Goal: Information Seeking & Learning: Learn about a topic

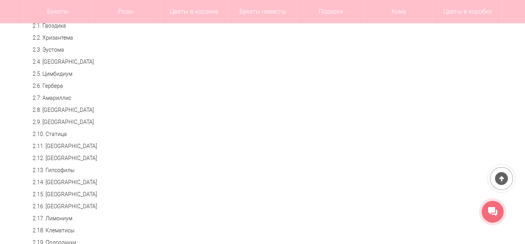
scroll to position [389, 0]
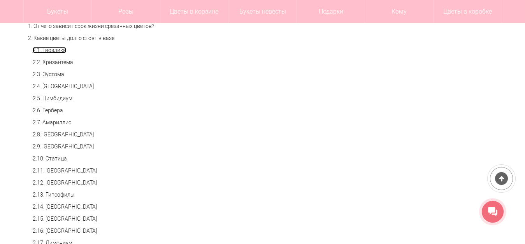
click at [52, 51] on link "2.1. Гвоздика" at bounding box center [49, 50] width 33 height 6
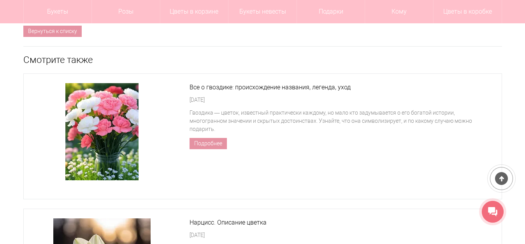
scroll to position [2432, 0]
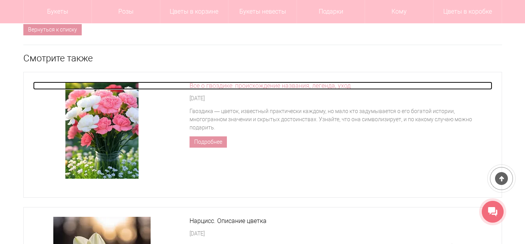
click at [283, 82] on link "Все о гвоздике: происхождение названия, легенда, уход" at bounding box center [262, 86] width 459 height 8
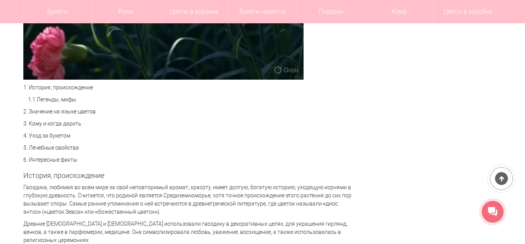
scroll to position [505, 0]
